Goal: Communication & Community: Answer question/provide support

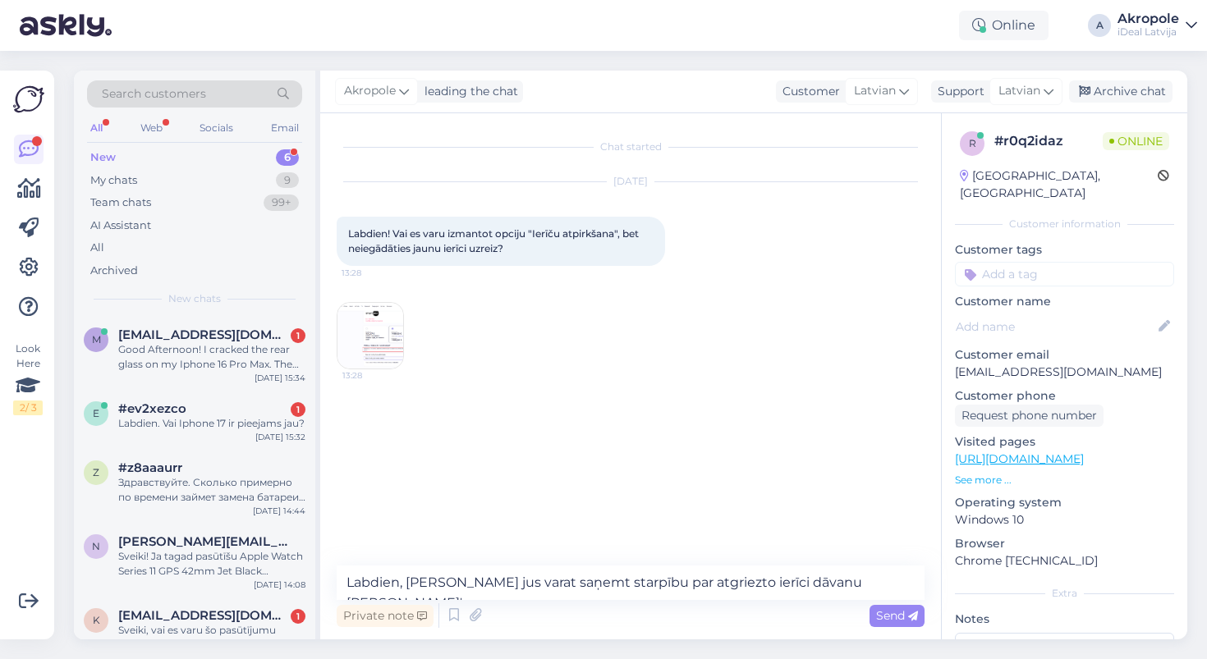
type textarea "Labdien, [PERSON_NAME] jus varat saņemt starpību par atgriezto ierīci dāvanu [P…"
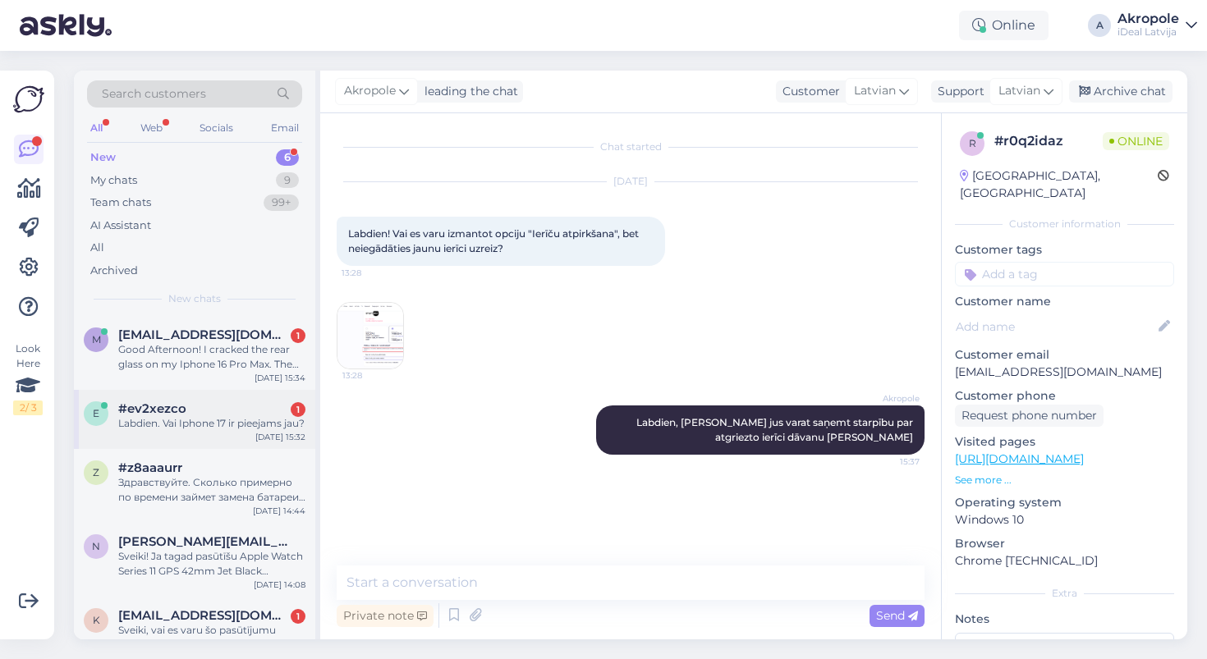
click at [278, 425] on div "Labdien. Vai Iphone 17 ir pieejams jau?" at bounding box center [211, 423] width 187 height 15
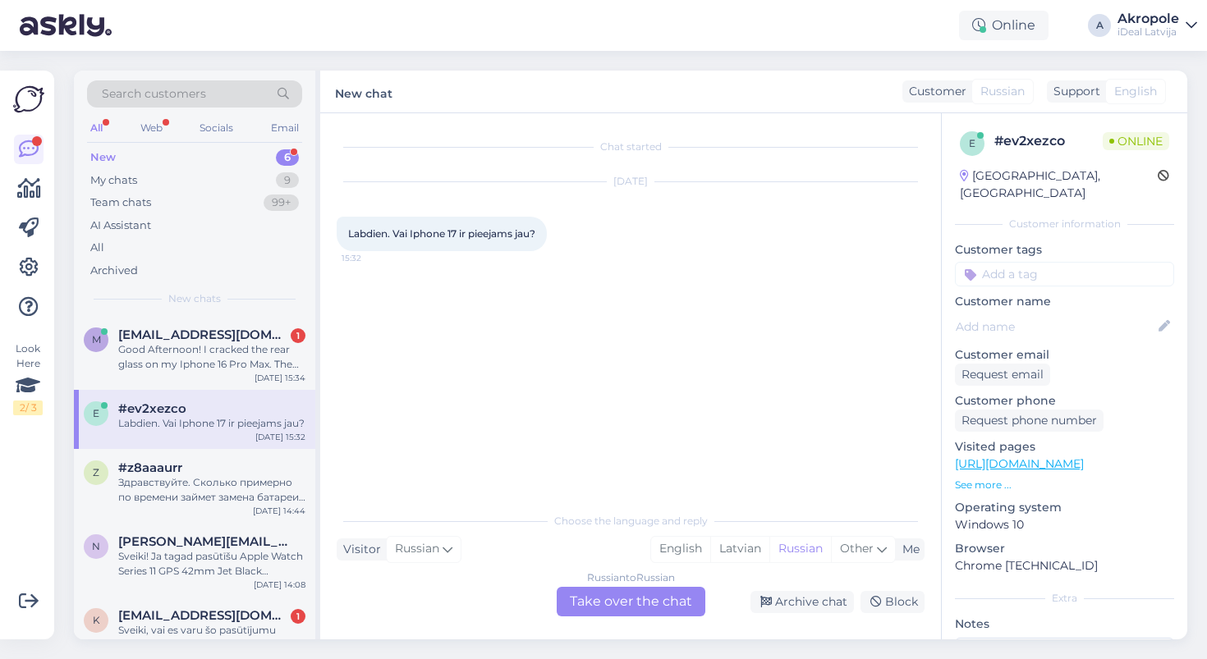
click at [580, 613] on div "Russian to Russian Take over the chat" at bounding box center [631, 602] width 149 height 30
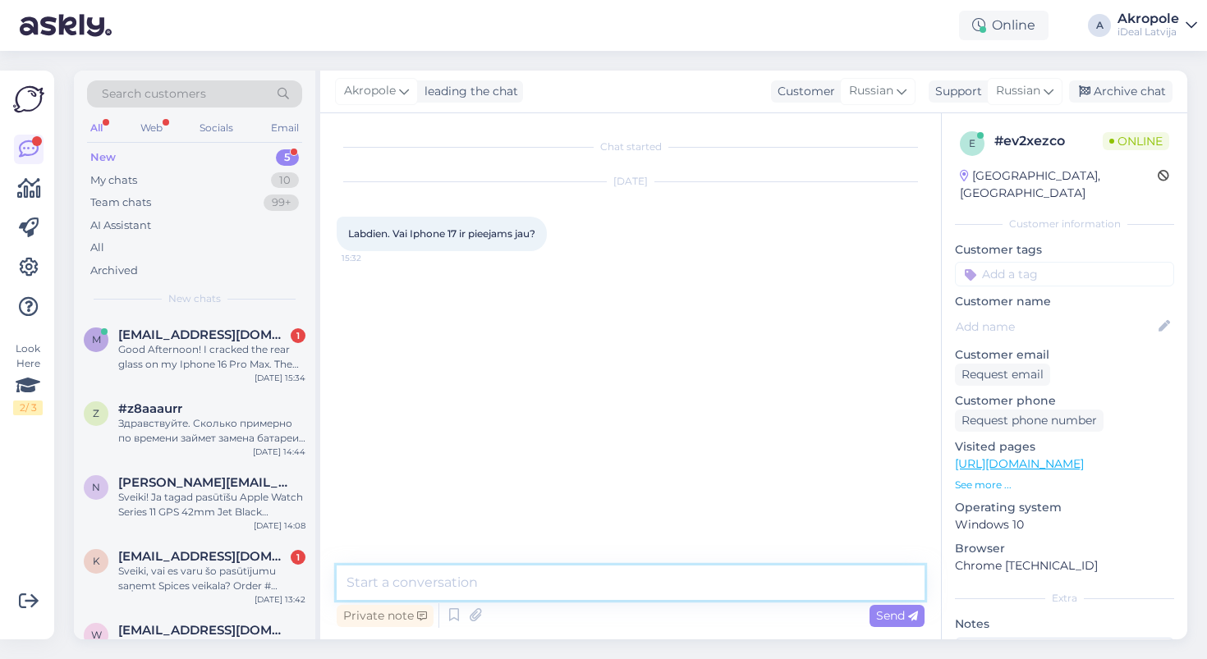
click at [501, 591] on textarea at bounding box center [631, 583] width 588 height 34
type textarea "S"
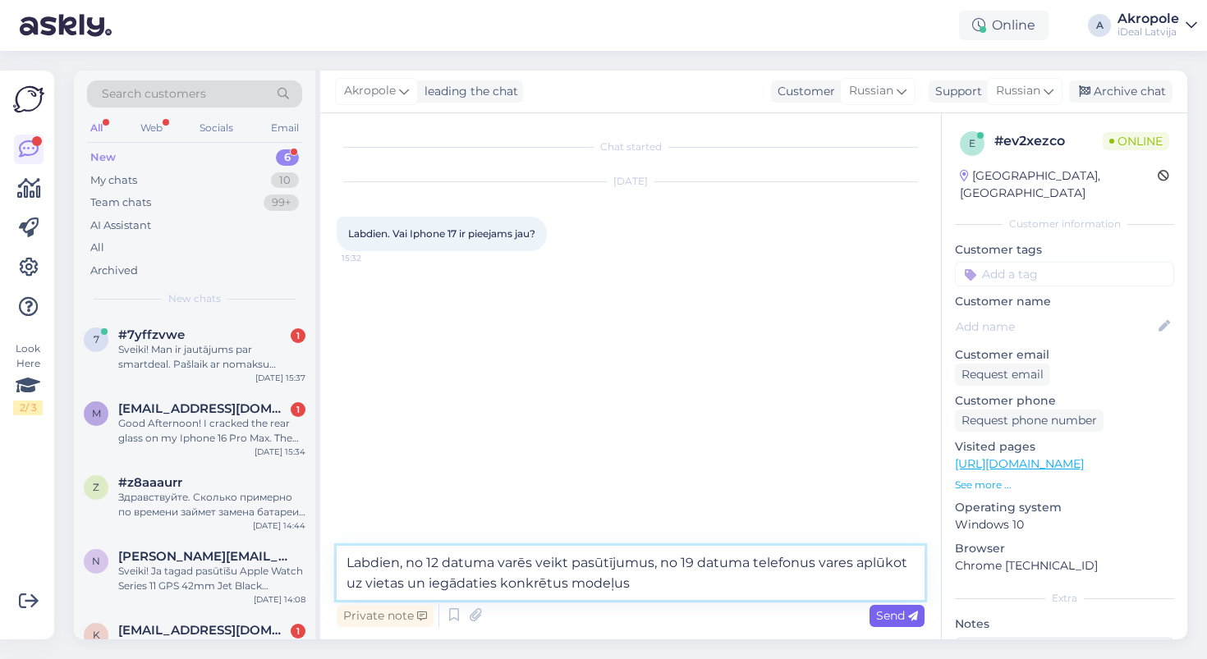
type textarea "Labdien, no 12 datuma varēs veikt pasūtījumus, no 19 datuma telefonus vares apl…"
click at [890, 617] on span "Send" at bounding box center [897, 615] width 42 height 15
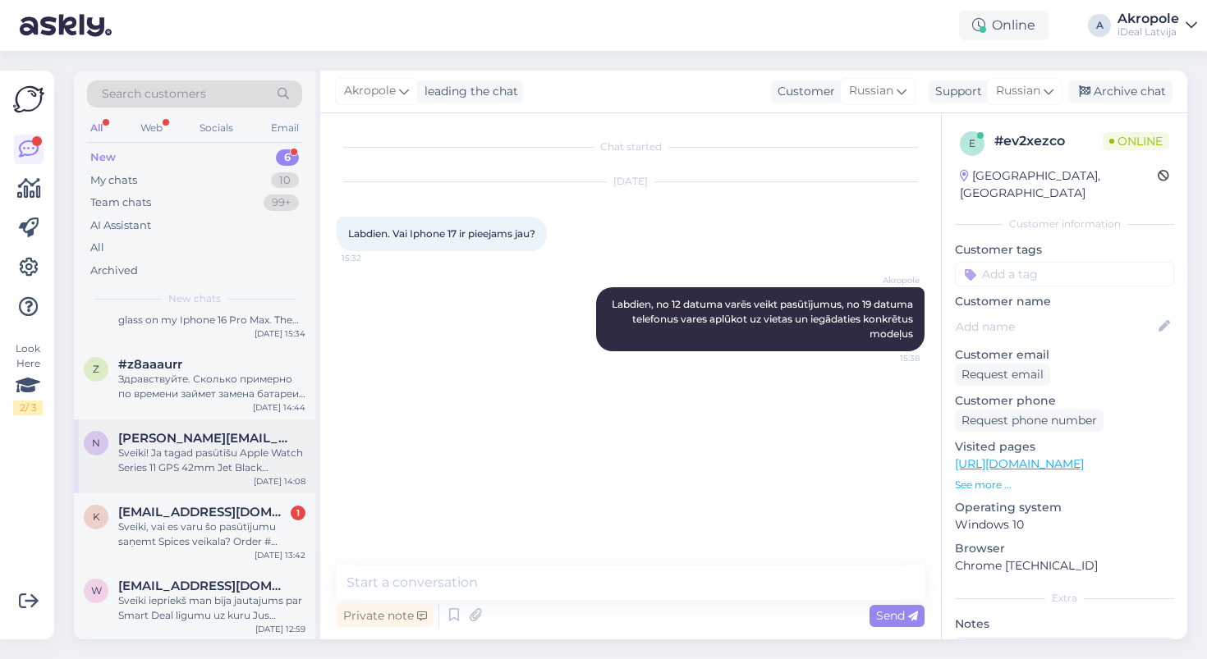
scroll to position [117, 0]
click at [254, 458] on div "Sveiki! Ja tagad pasūtīšu Apple Watch Series 11 GPS 42mm Jet Black Aluminium - …" at bounding box center [211, 462] width 187 height 30
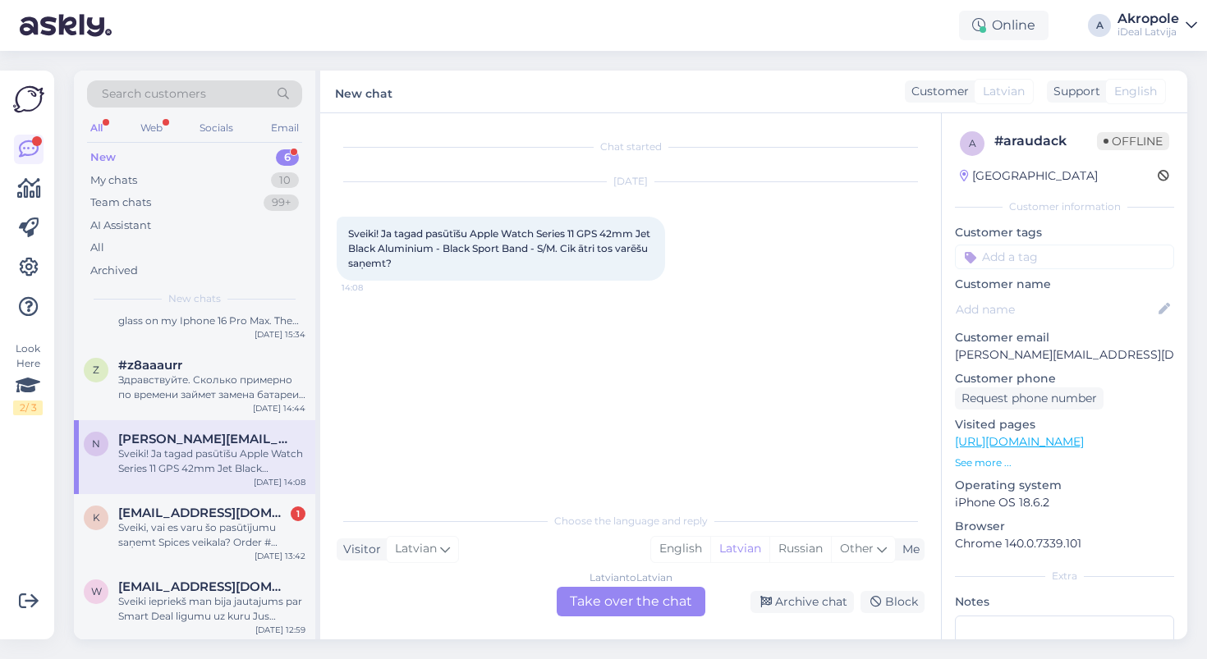
click at [590, 607] on div "Latvian to Latvian Take over the chat" at bounding box center [631, 602] width 149 height 30
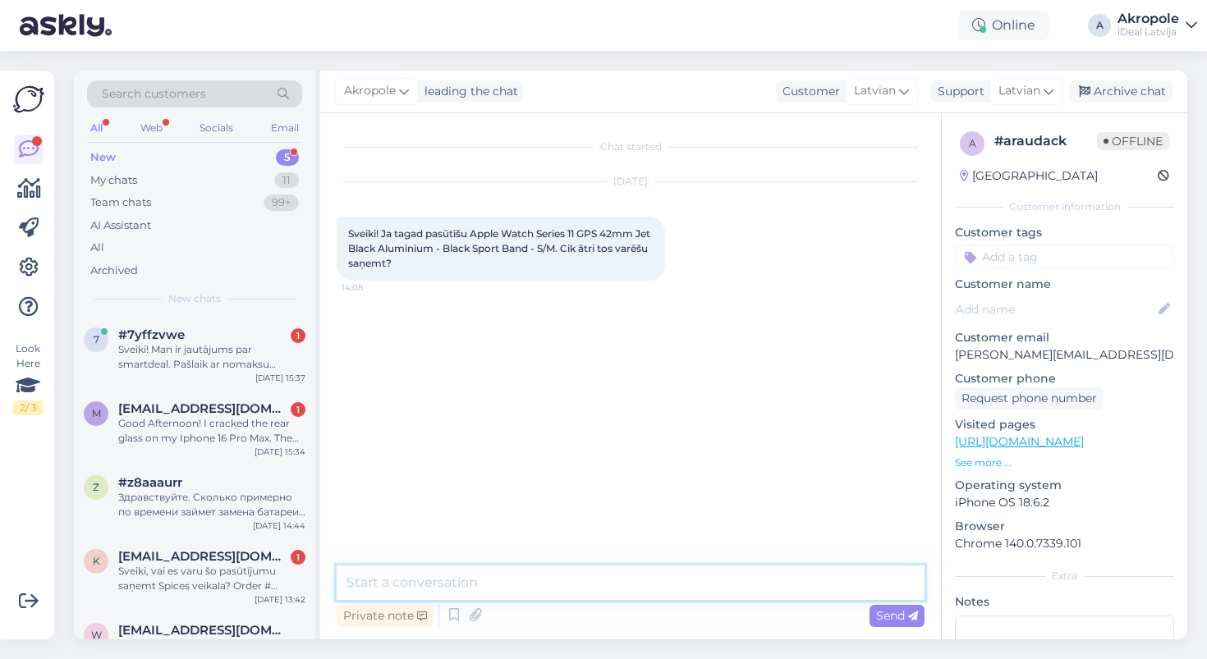
click at [558, 585] on textarea at bounding box center [631, 583] width 588 height 34
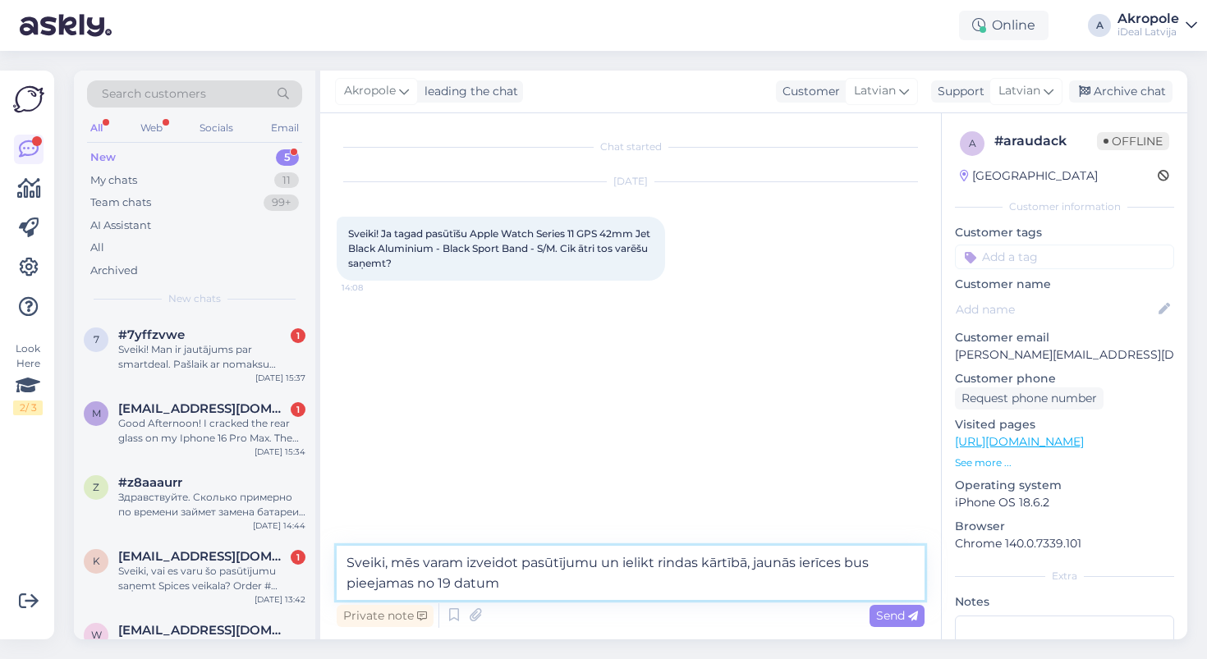
type textarea "Sveiki, mēs varam izveidot pasūtījumu un ielikt rindas kārtībā, jaunās ierīces …"
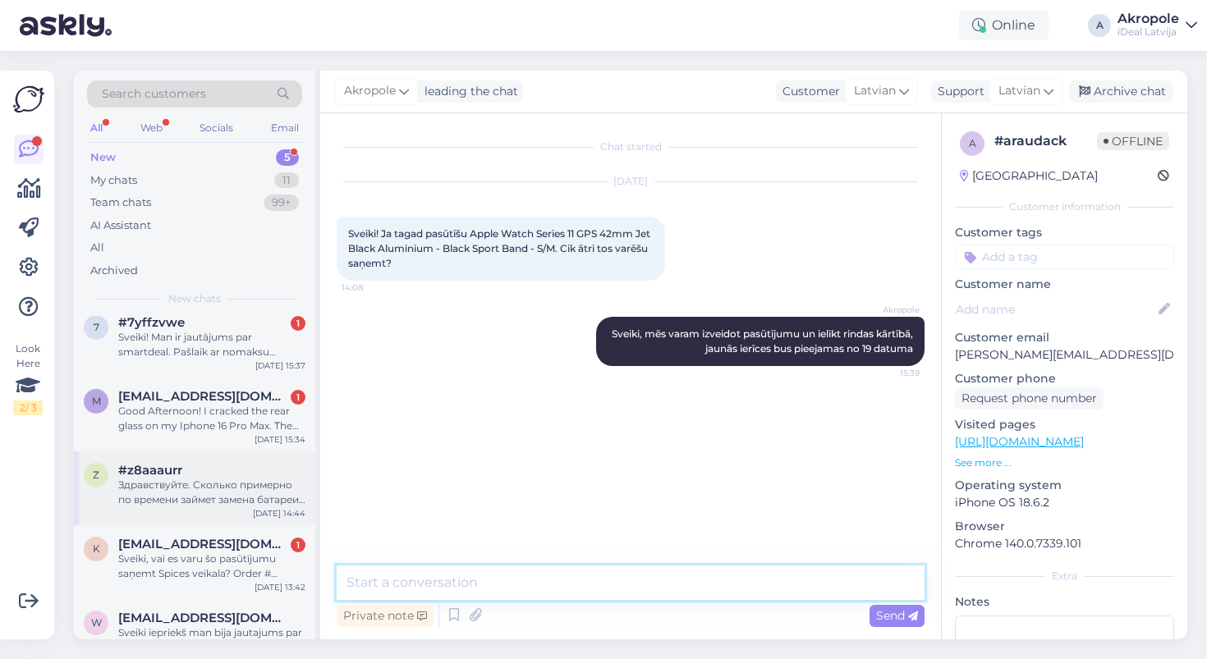
scroll to position [14, 0]
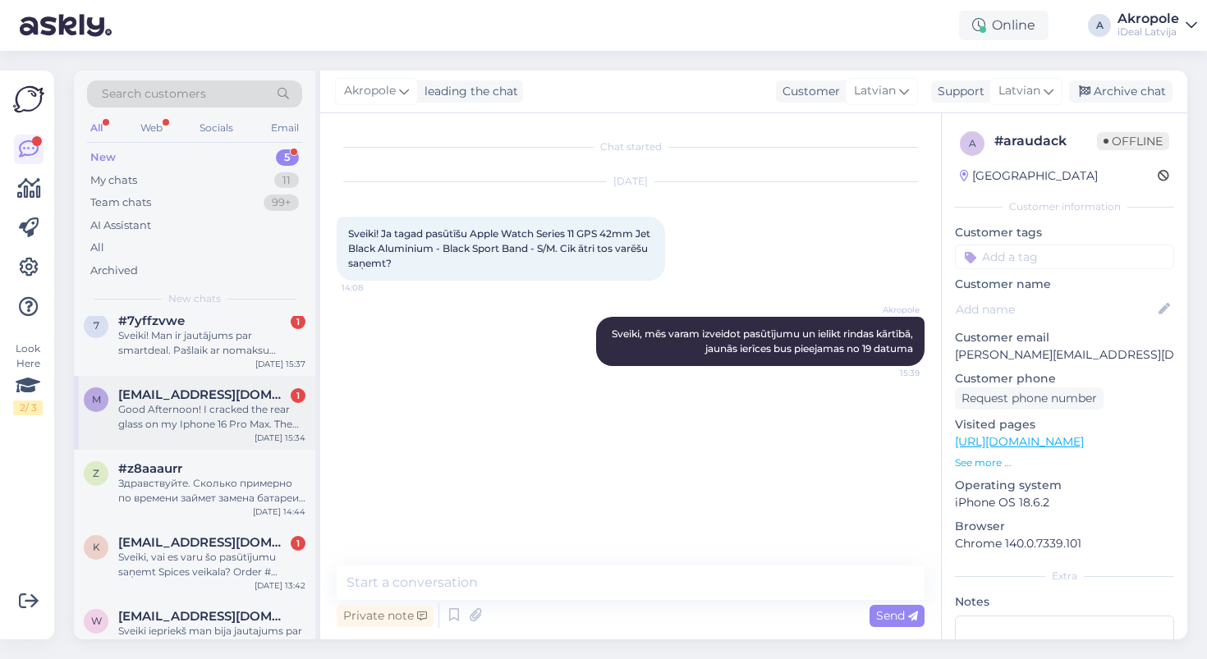
click at [290, 420] on div "Good Afternoon! I cracked the rear glass on my Iphone 16 Pro Max. The camera bl…" at bounding box center [211, 417] width 187 height 30
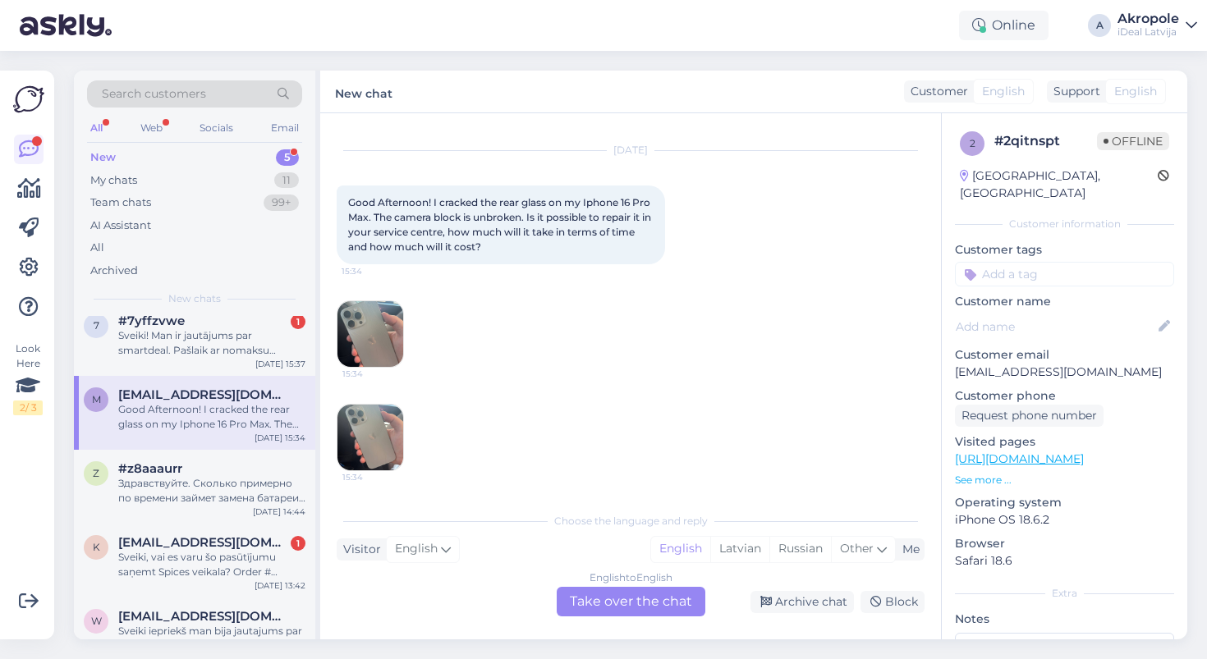
scroll to position [31, 0]
click at [582, 600] on div "English to English Take over the chat" at bounding box center [631, 602] width 149 height 30
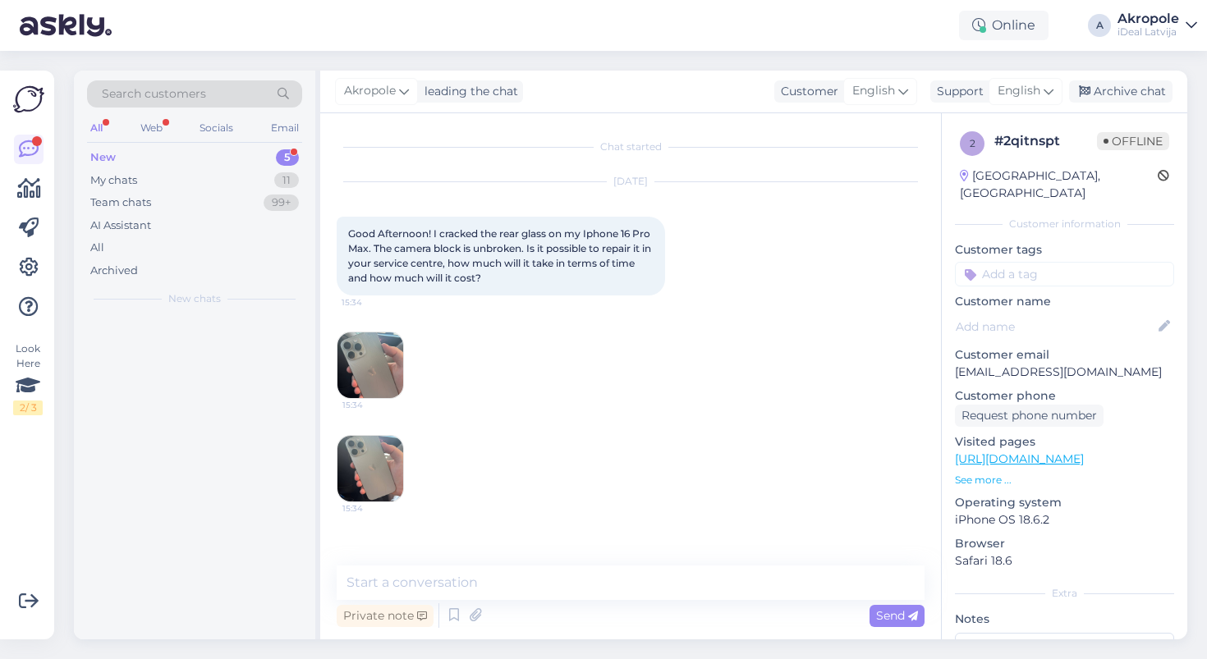
scroll to position [0, 0]
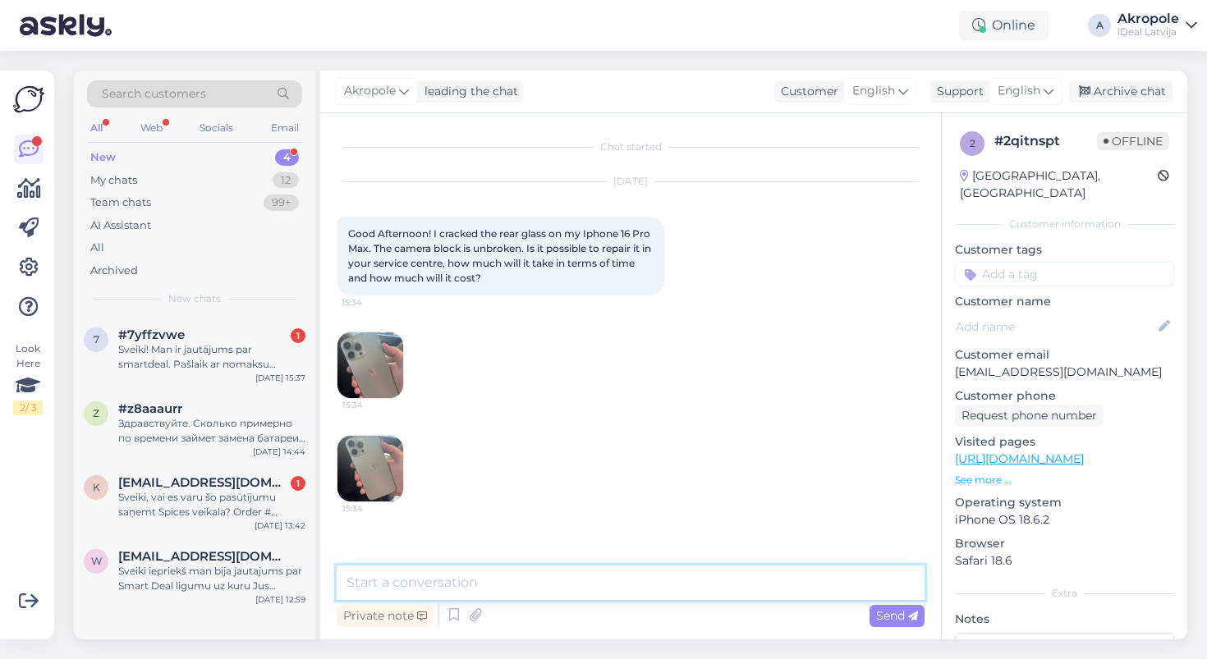
click at [525, 580] on textarea at bounding box center [631, 583] width 588 height 34
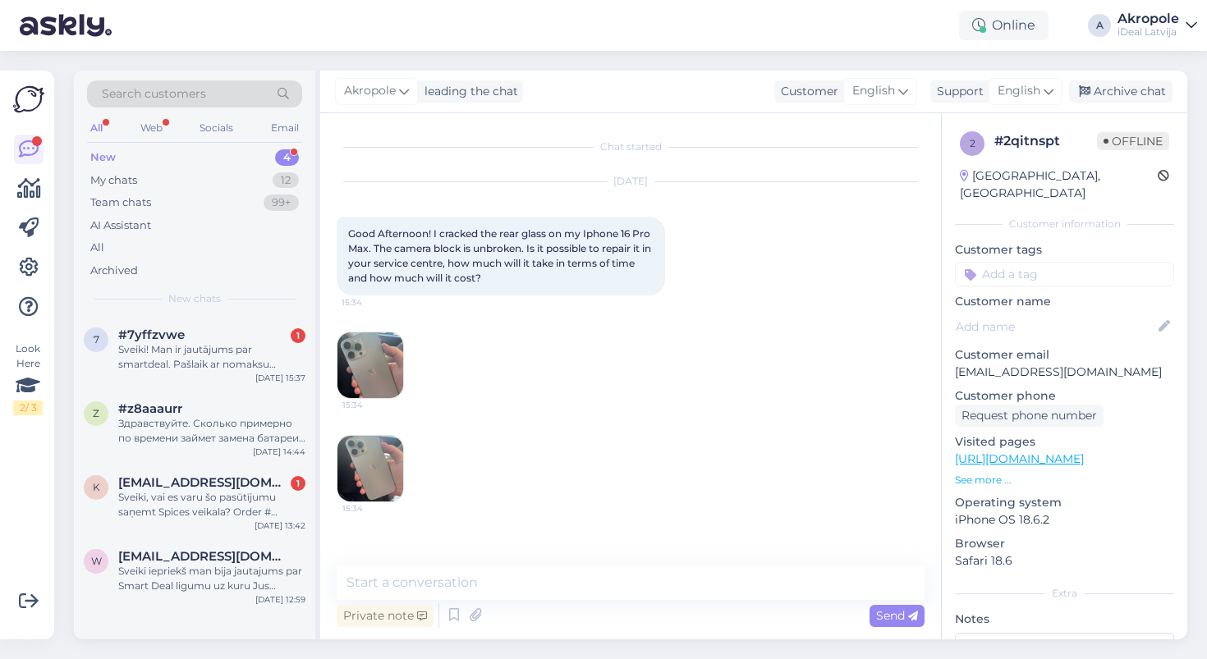
click at [371, 359] on img at bounding box center [370, 366] width 66 height 66
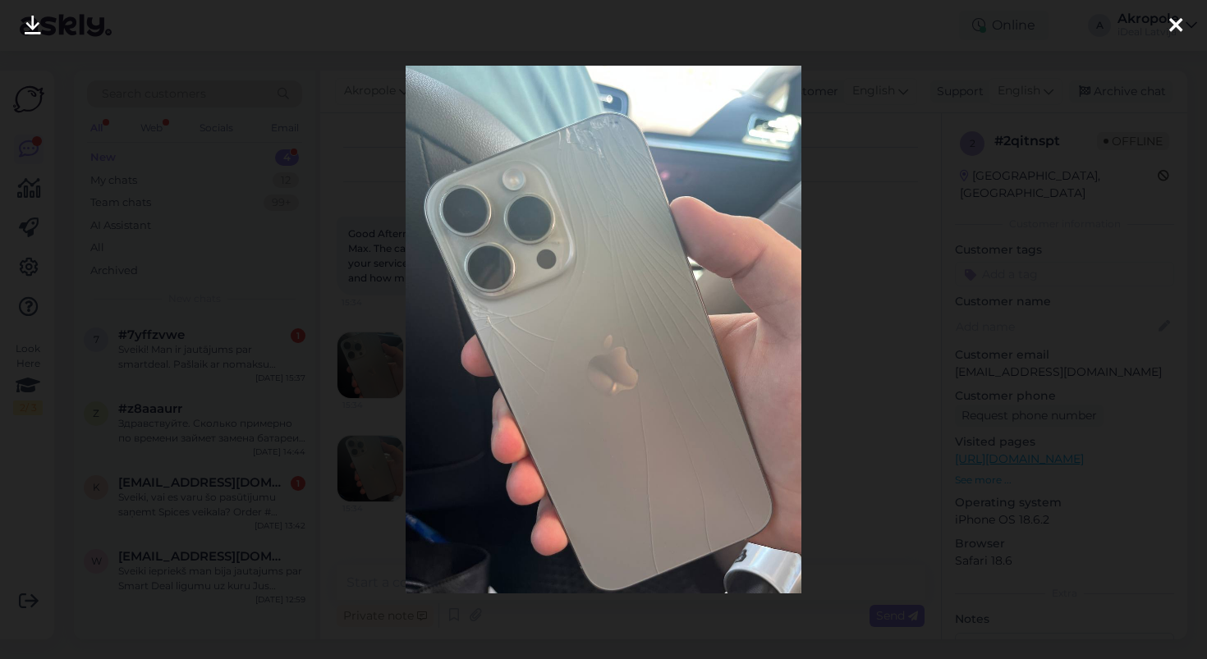
click at [844, 254] on div at bounding box center [603, 329] width 1207 height 659
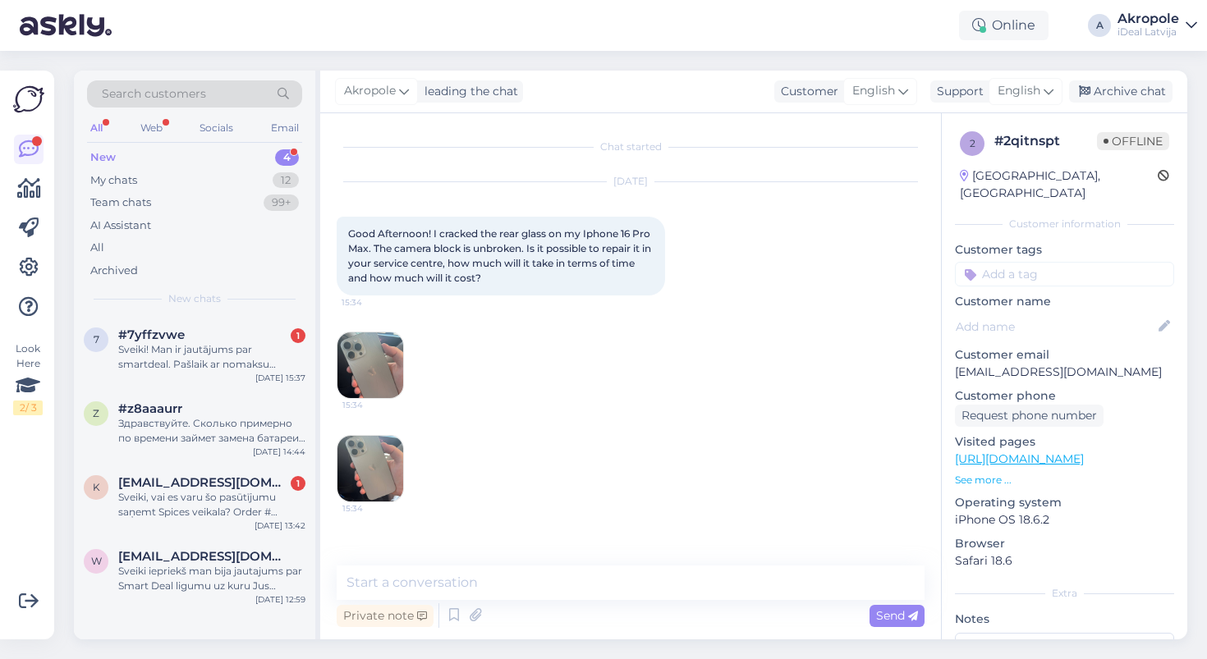
click at [349, 485] on img at bounding box center [370, 469] width 66 height 66
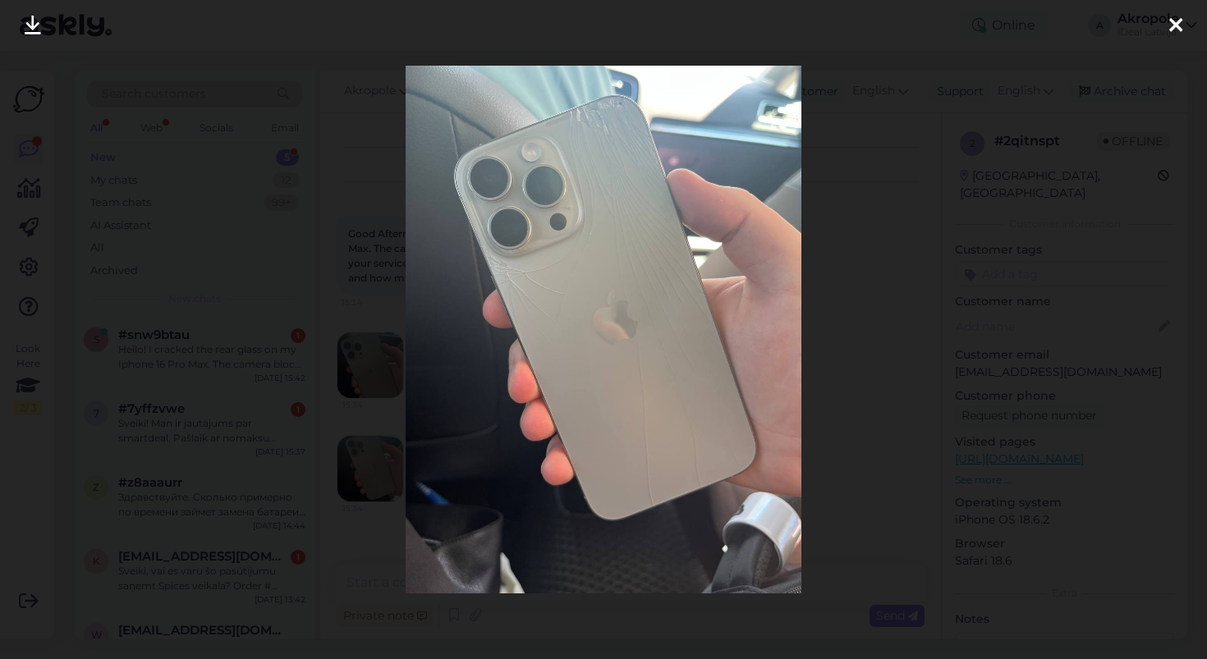
click at [860, 196] on div at bounding box center [603, 329] width 1207 height 659
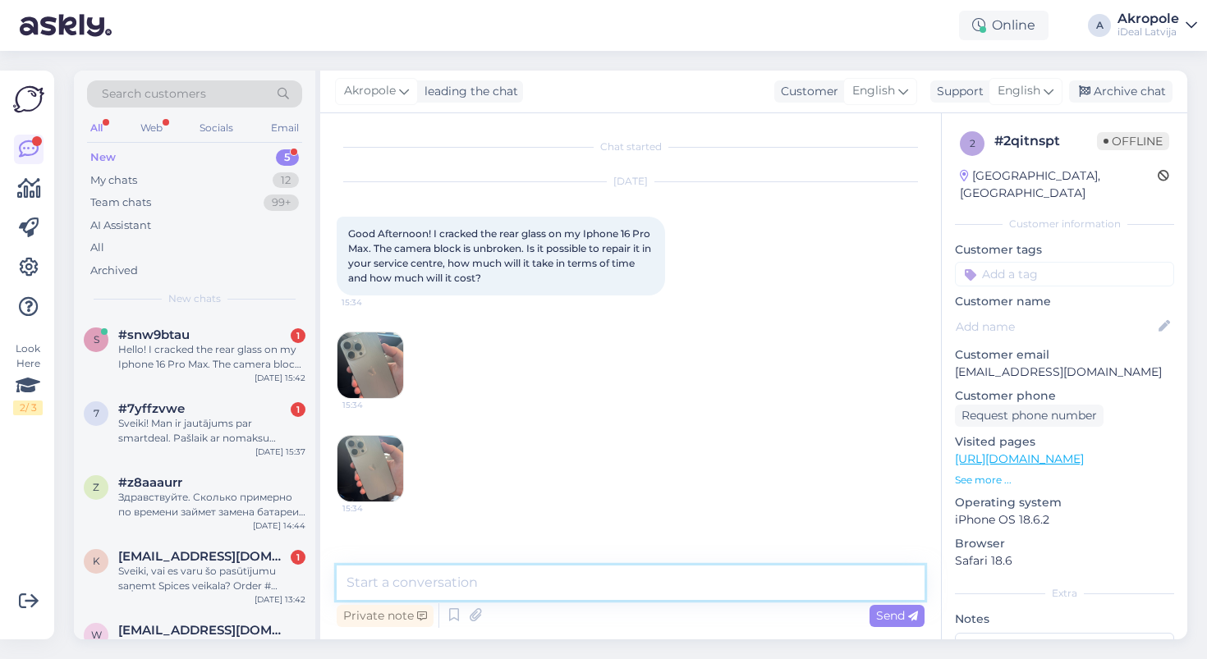
click at [510, 576] on textarea at bounding box center [631, 583] width 588 height 34
type textarea "Hello,"
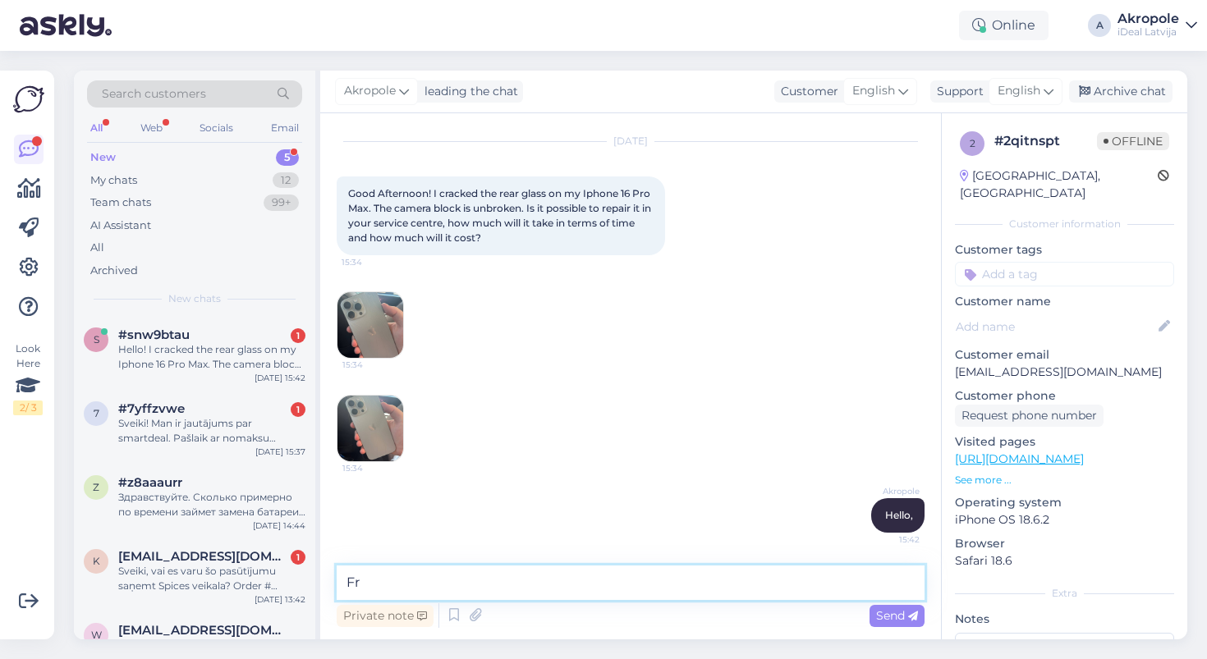
type textarea "F"
type textarea "Y"
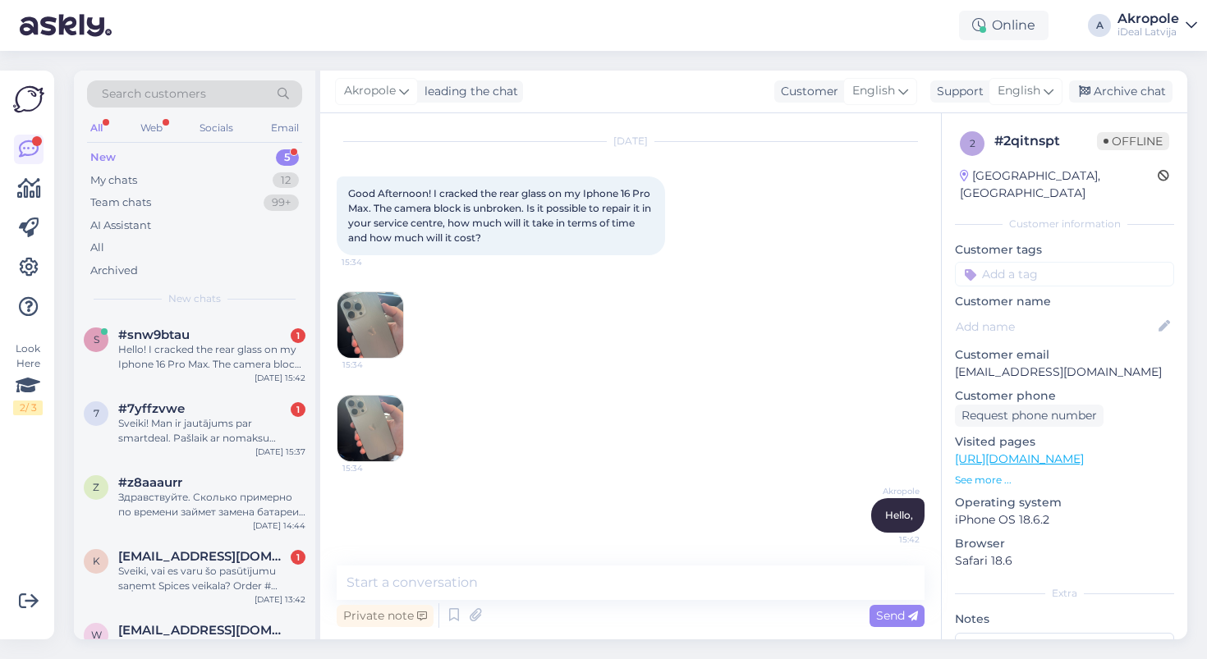
click at [382, 329] on img at bounding box center [370, 325] width 66 height 66
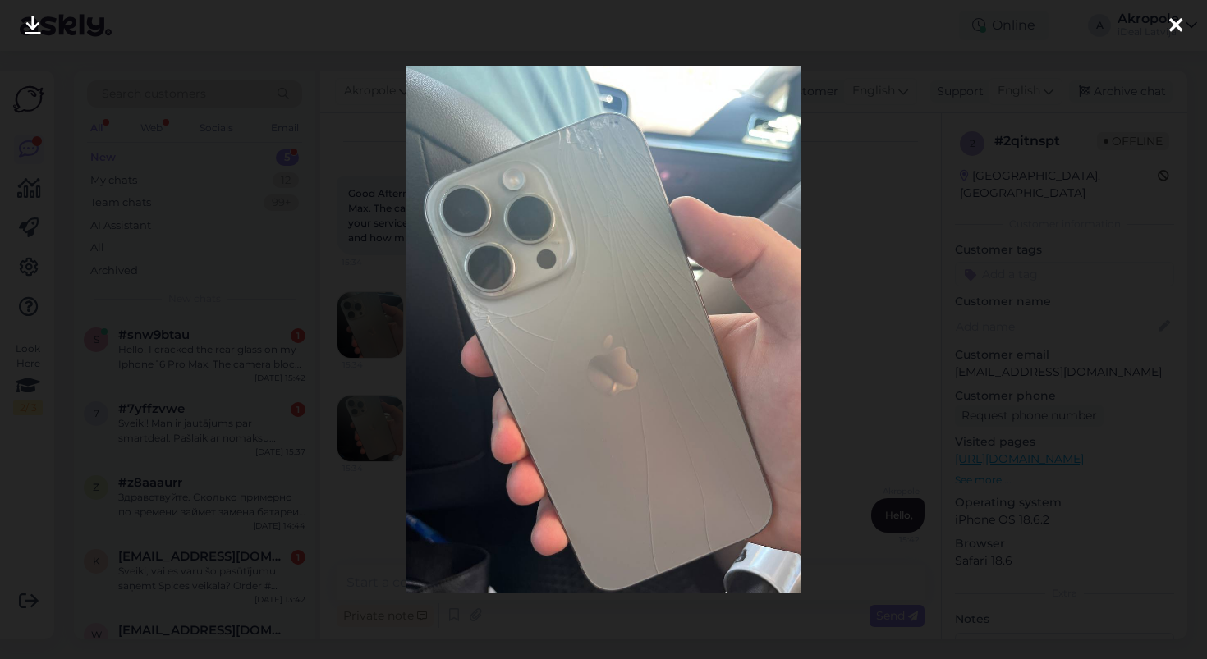
click at [842, 342] on div at bounding box center [603, 329] width 1207 height 659
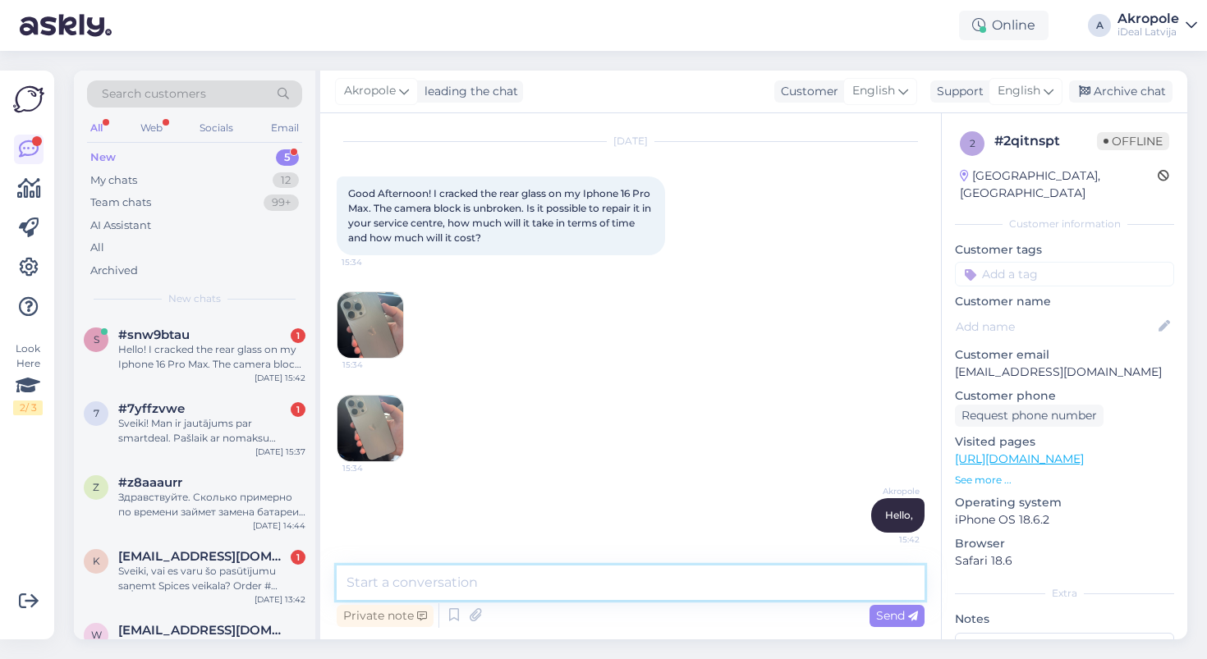
click at [454, 576] on textarea at bounding box center [631, 583] width 588 height 34
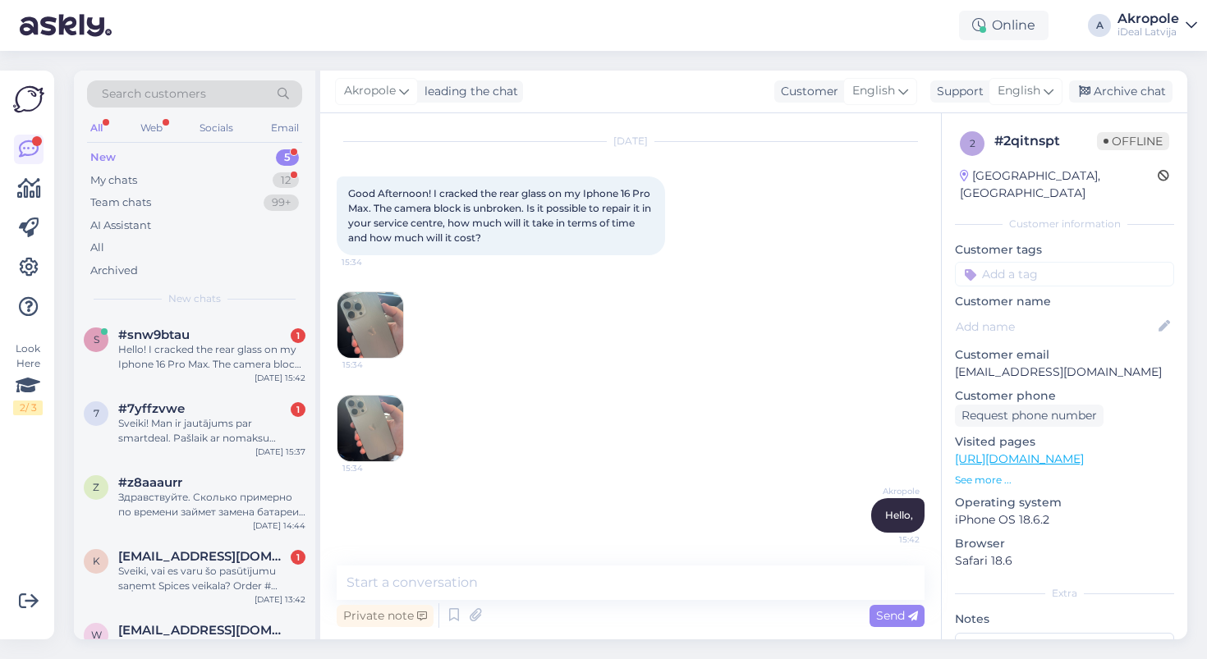
click at [371, 347] on img at bounding box center [370, 325] width 66 height 66
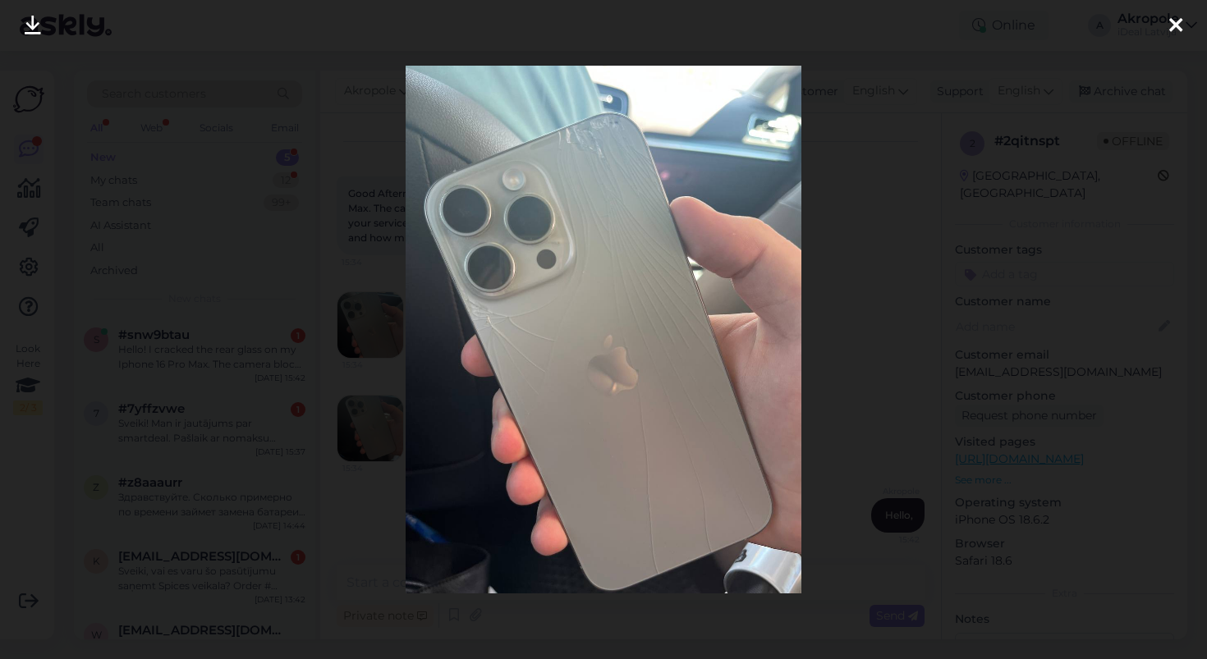
click at [847, 383] on div at bounding box center [603, 329] width 1207 height 659
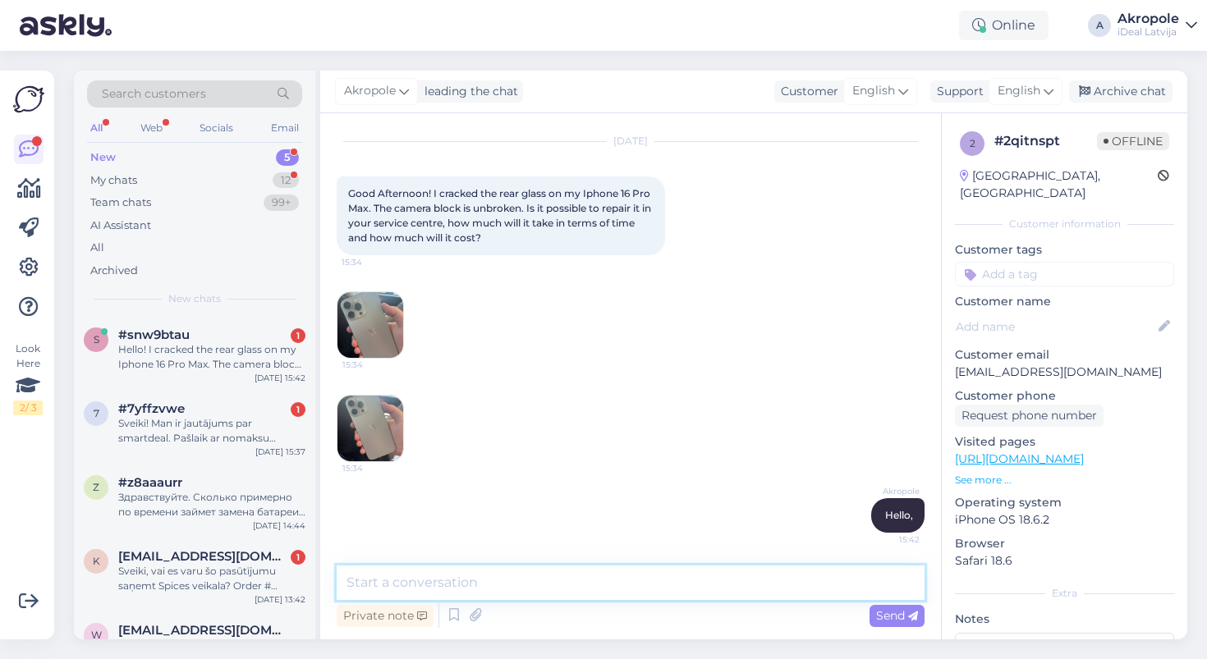
click at [543, 586] on textarea at bounding box center [631, 583] width 588 height 34
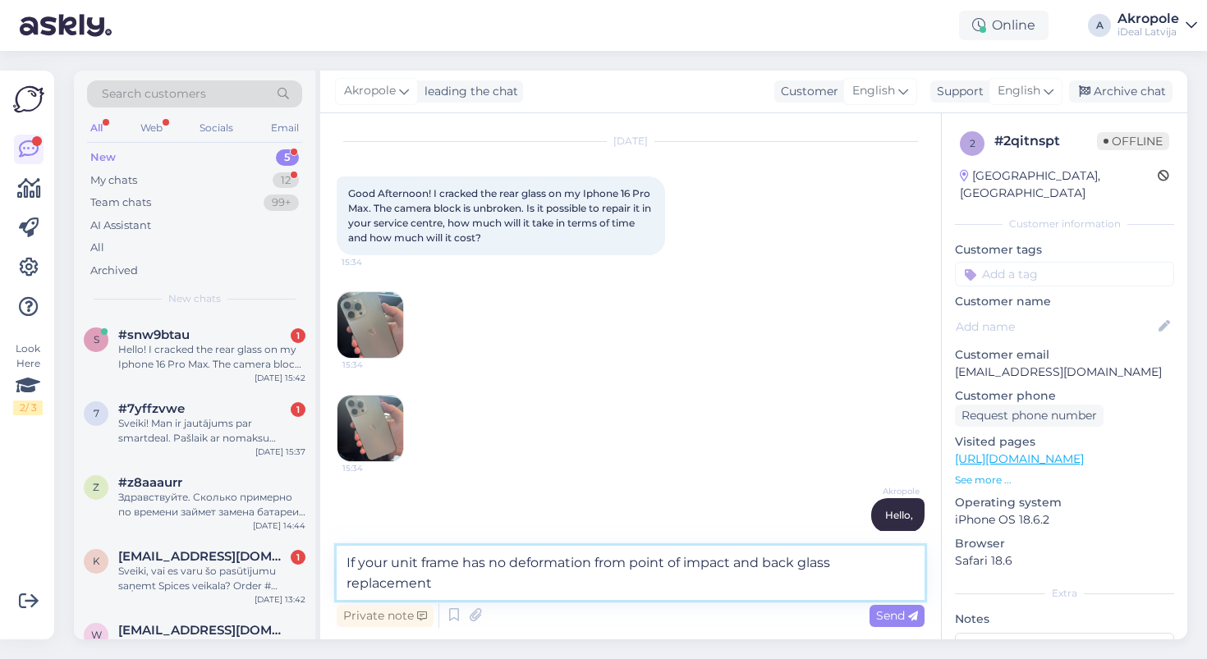
click at [767, 561] on textarea "If your unit frame has no deformation from point of impact and back glass repla…" at bounding box center [631, 573] width 588 height 54
click at [604, 585] on textarea "If your unit frame has no deformation from point of impact and is required back…" at bounding box center [631, 573] width 588 height 54
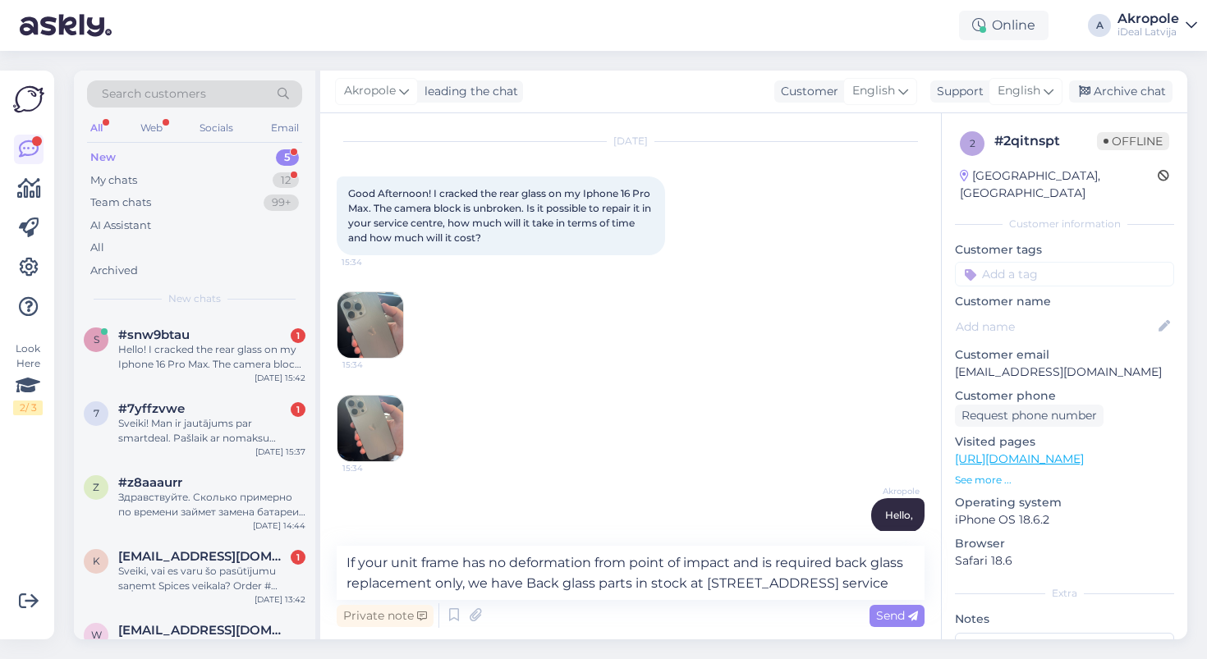
click at [374, 325] on img at bounding box center [370, 325] width 66 height 66
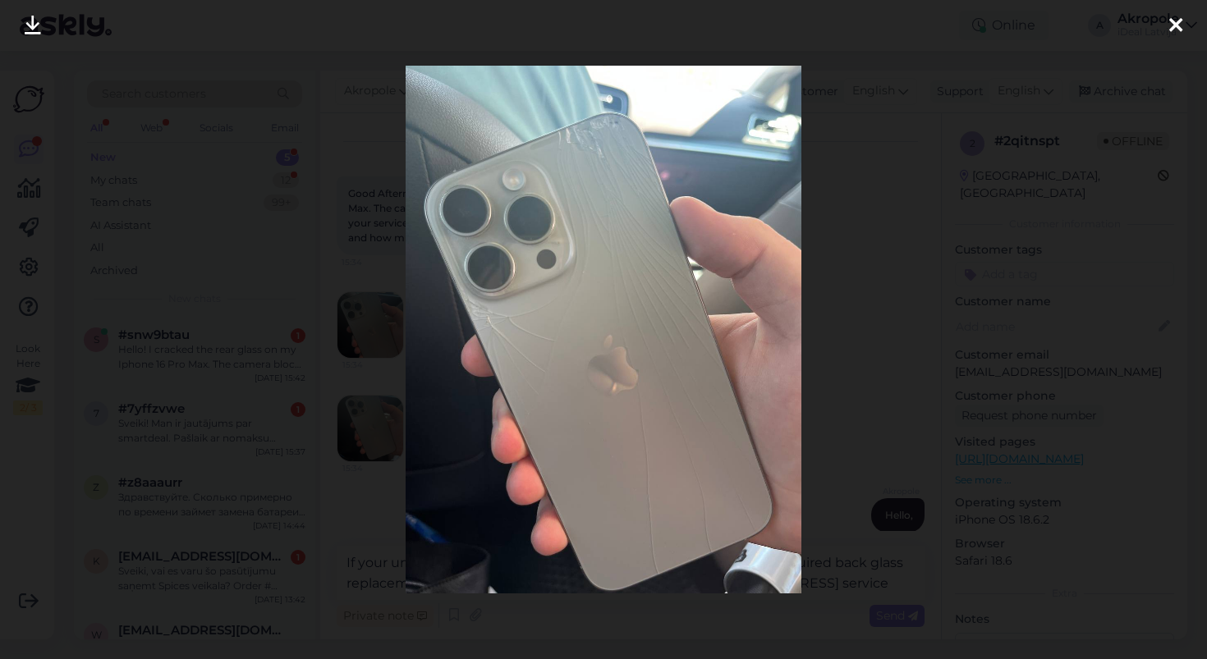
click at [856, 360] on div at bounding box center [603, 329] width 1207 height 659
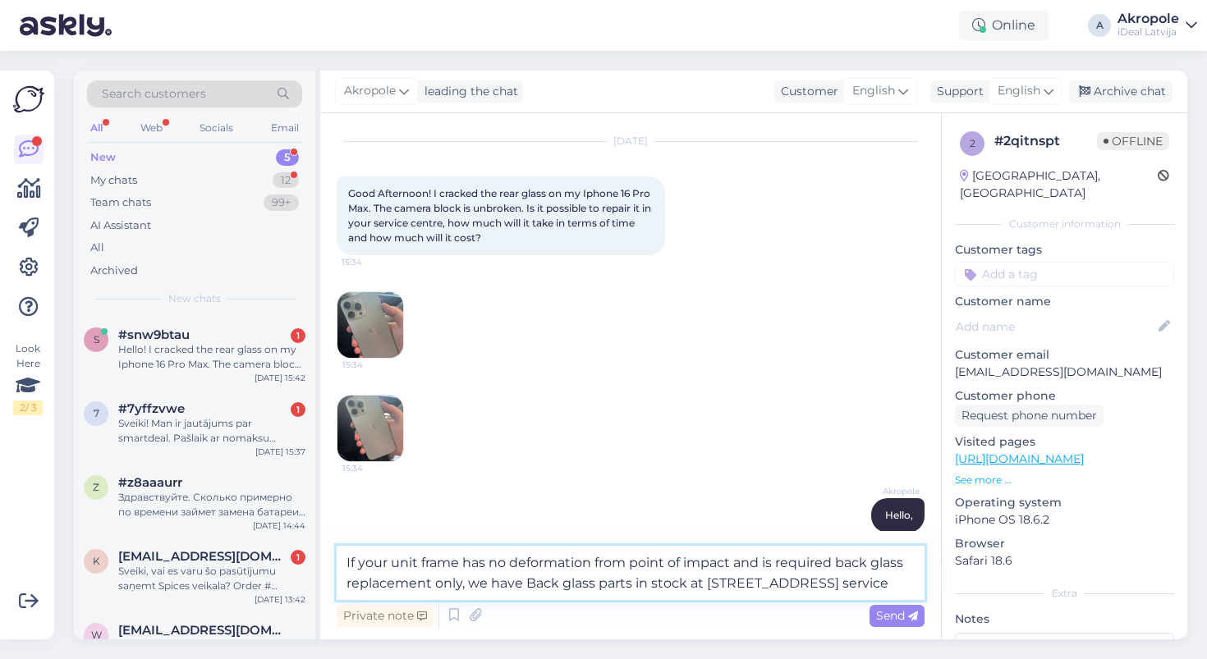
click at [886, 582] on textarea "If your unit frame has no deformation from point of impact and is required back…" at bounding box center [631, 573] width 588 height 54
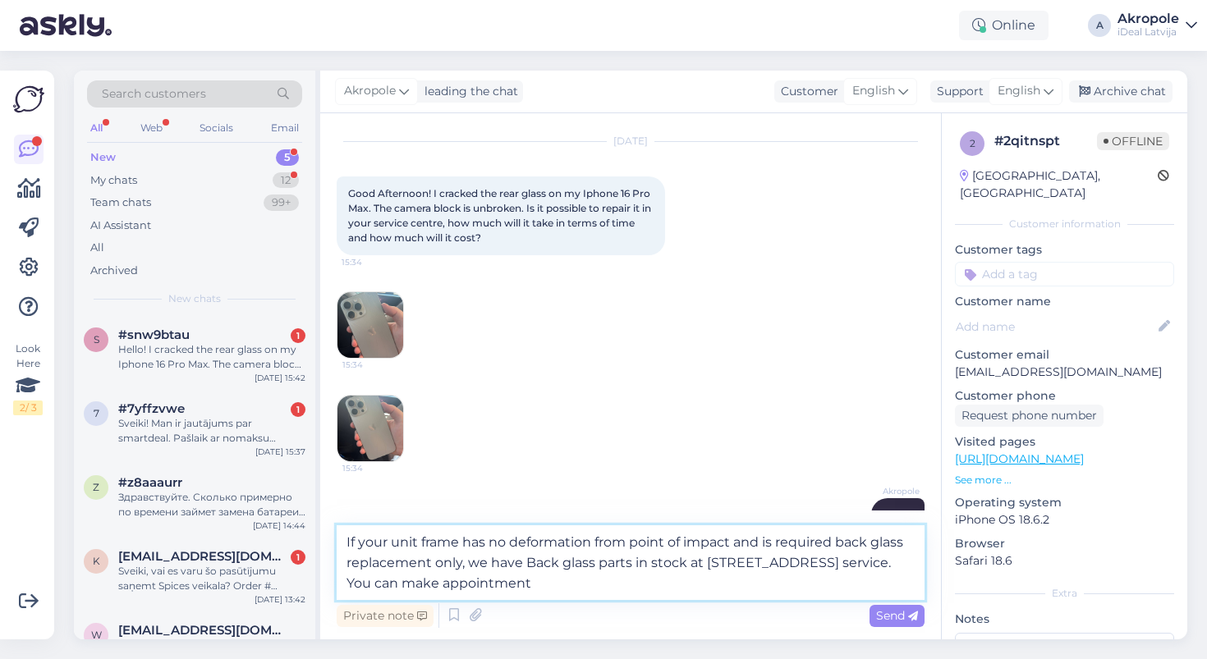
click at [411, 580] on textarea "If your unit frame has no deformation from point of impact and is required back…" at bounding box center [631, 562] width 588 height 75
click at [544, 589] on textarea "If your unit frame has no deformation from point of impact and is required back…" at bounding box center [631, 562] width 588 height 75
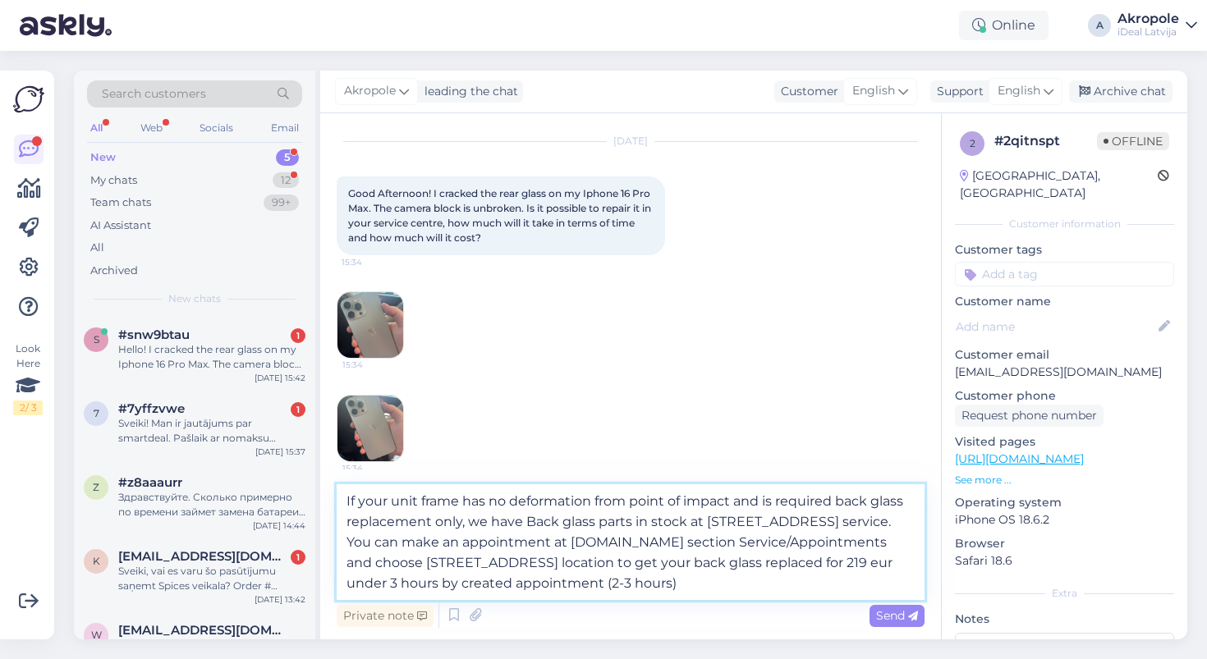
click at [568, 589] on textarea "If your unit frame has no deformation from point of impact and is required back…" at bounding box center [631, 542] width 588 height 116
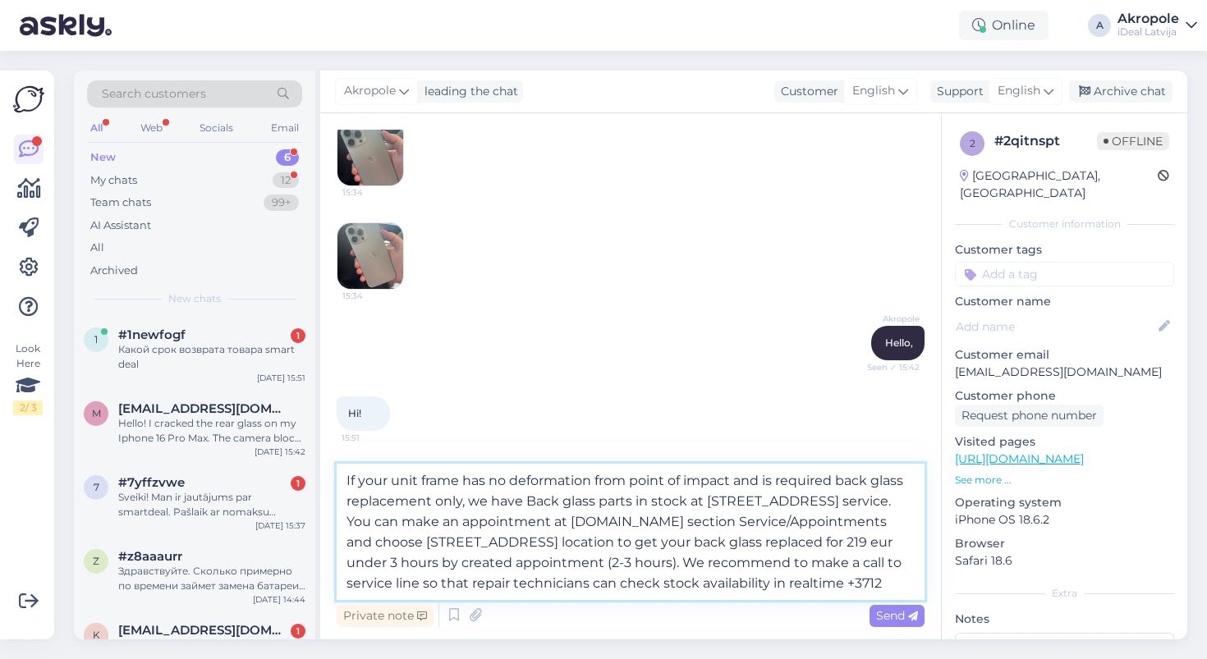
scroll to position [111, 0]
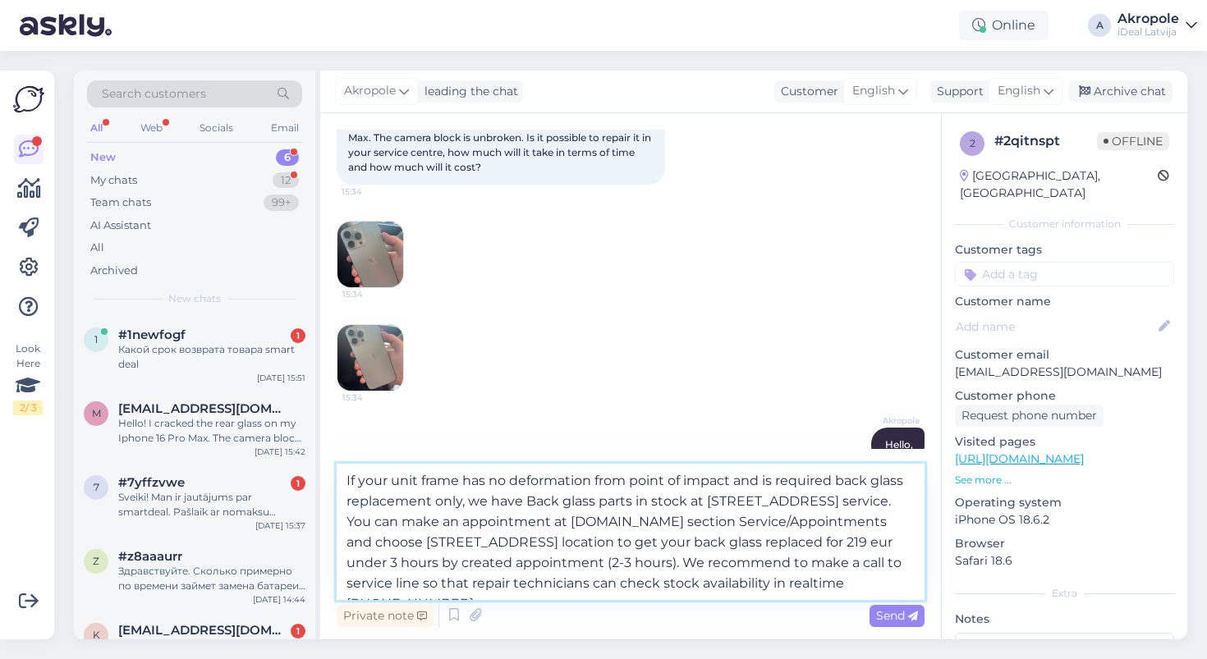
type textarea "If your unit frame has no deformation from point of impact and is required back…"
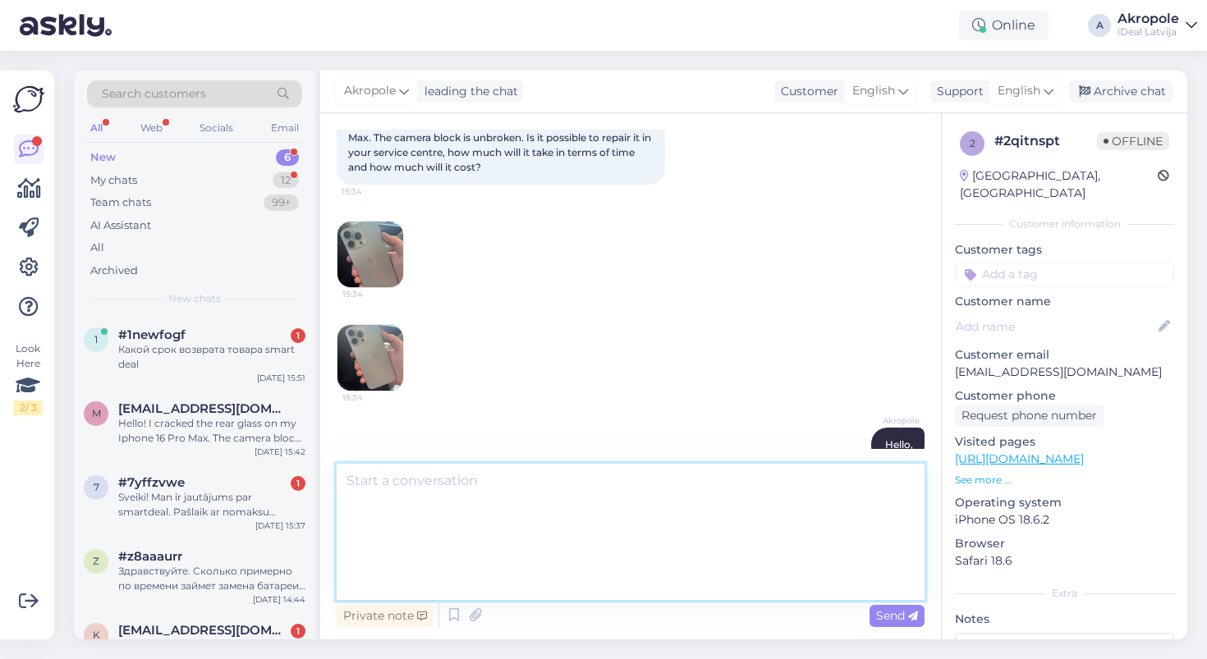
scroll to position [300, 0]
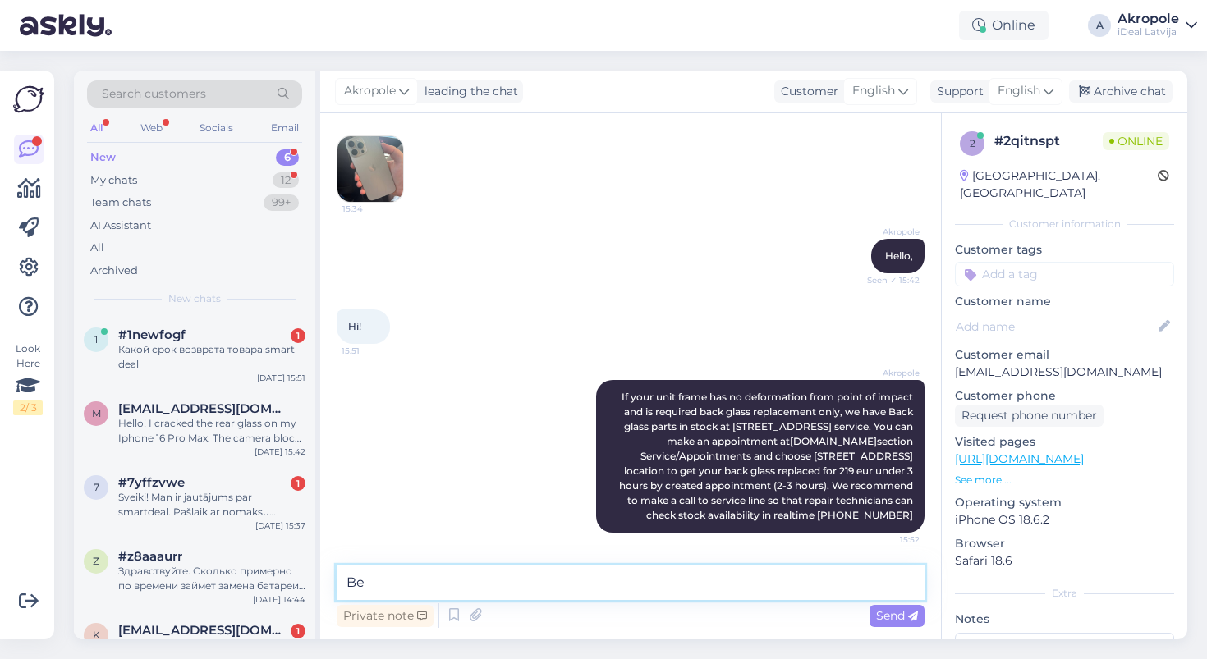
type textarea "B"
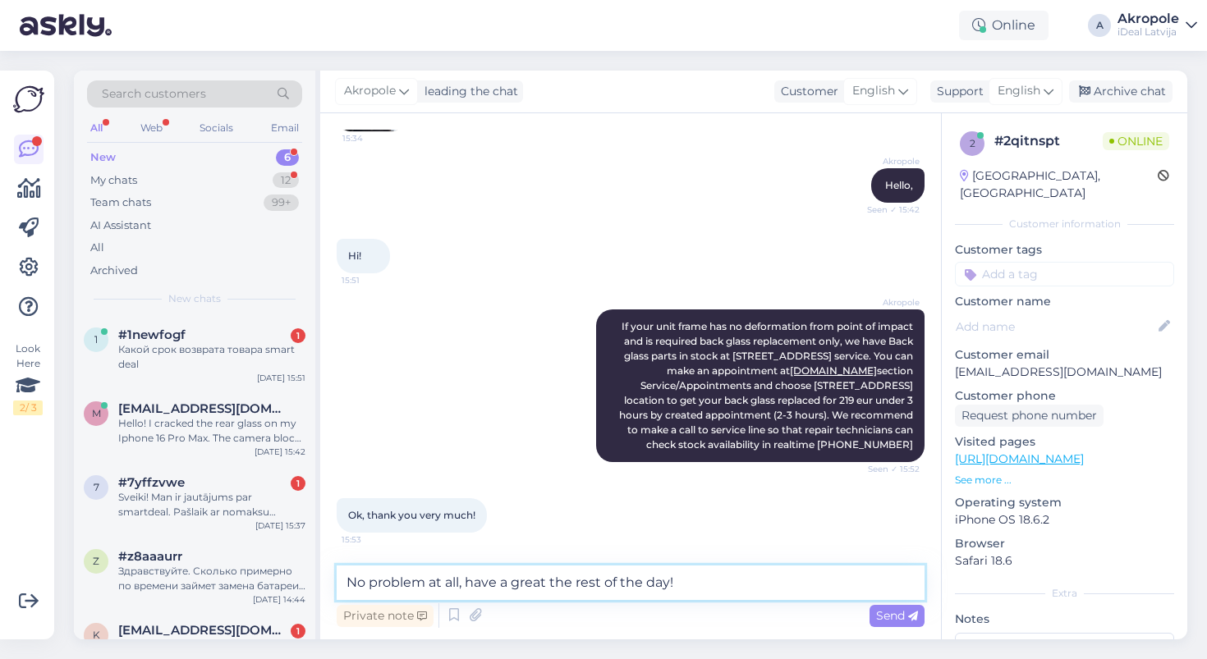
type textarea "No problem at all, have a great the rest of the day!"
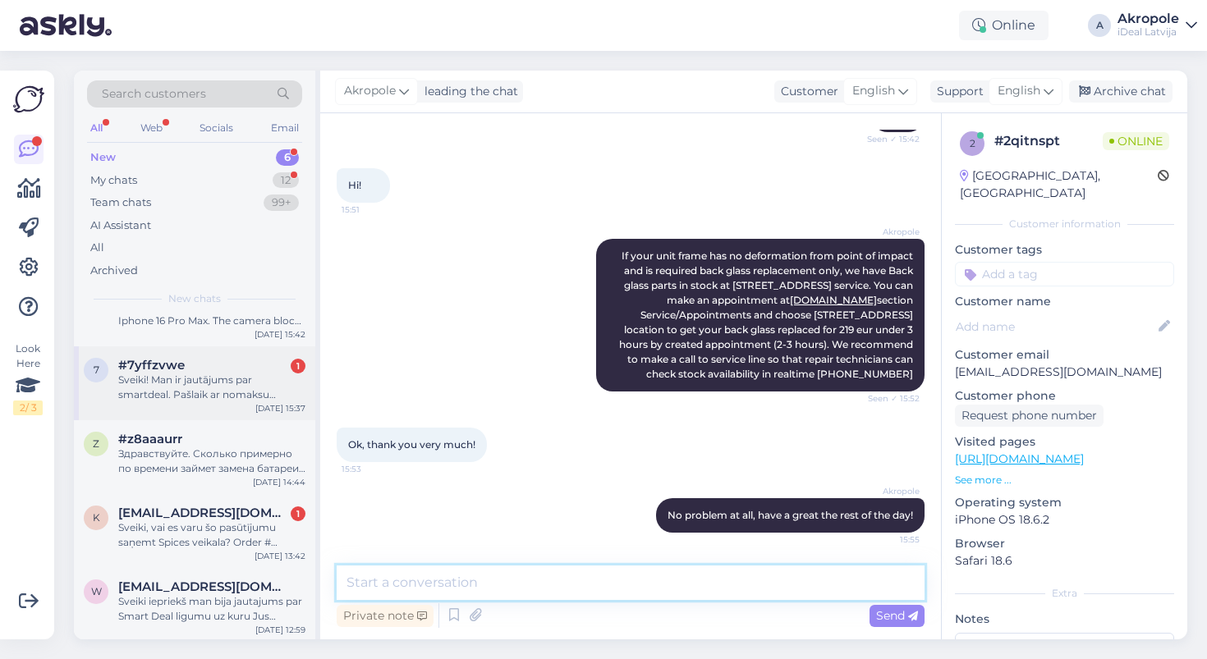
scroll to position [0, 0]
